Goal: Navigation & Orientation: Go to known website

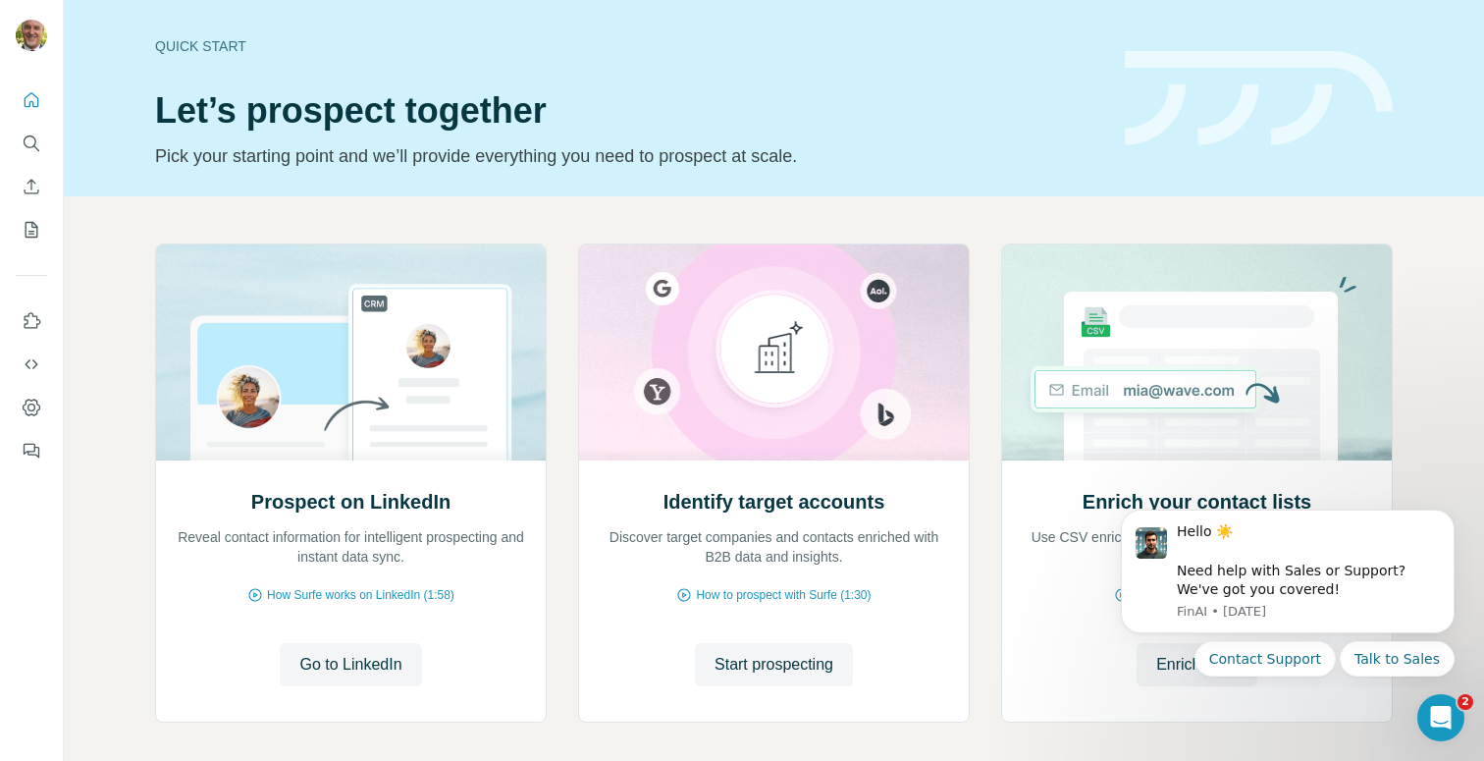
scroll to position [87, 0]
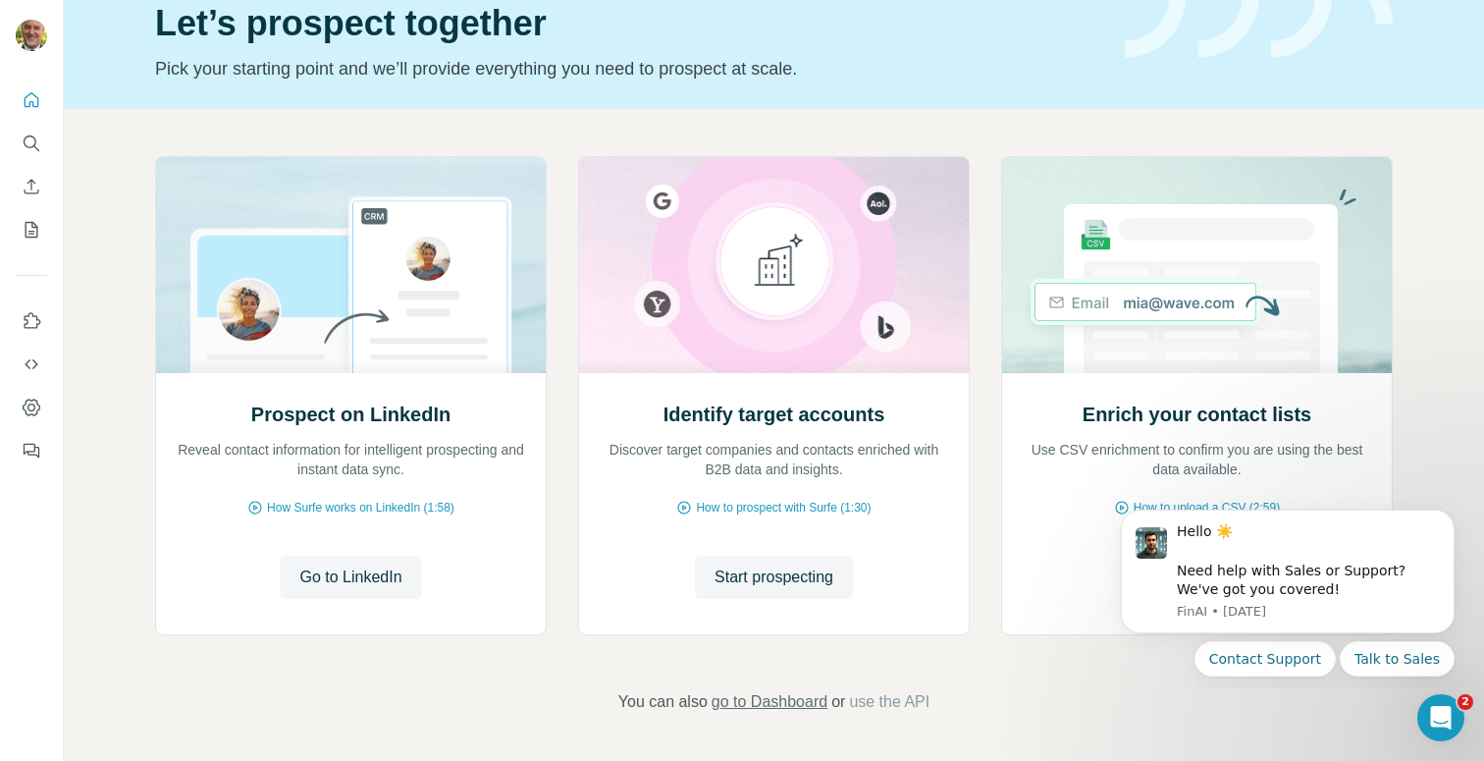
click at [804, 702] on span "go to Dashboard" at bounding box center [770, 702] width 116 height 24
